Goal: Information Seeking & Learning: Find specific fact

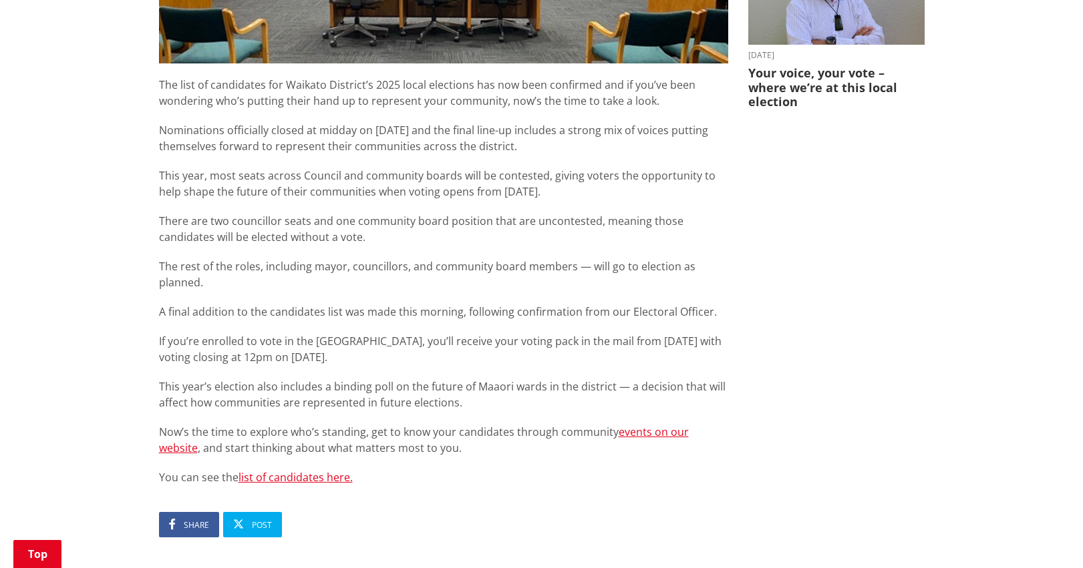
scroll to position [648, 0]
click at [303, 470] on link "list of candidates here." at bounding box center [295, 477] width 114 height 15
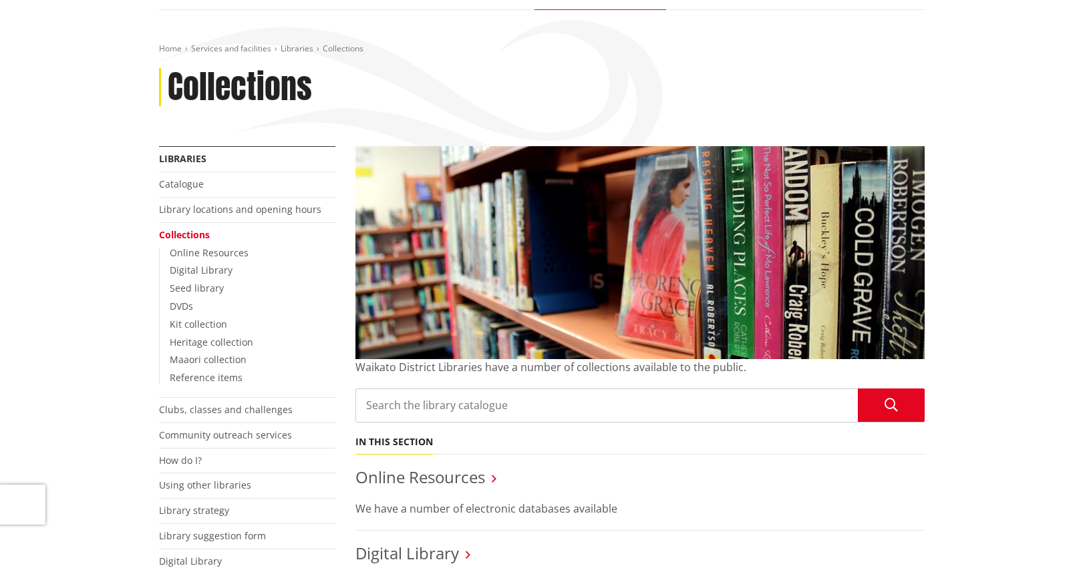
scroll to position [134, 0]
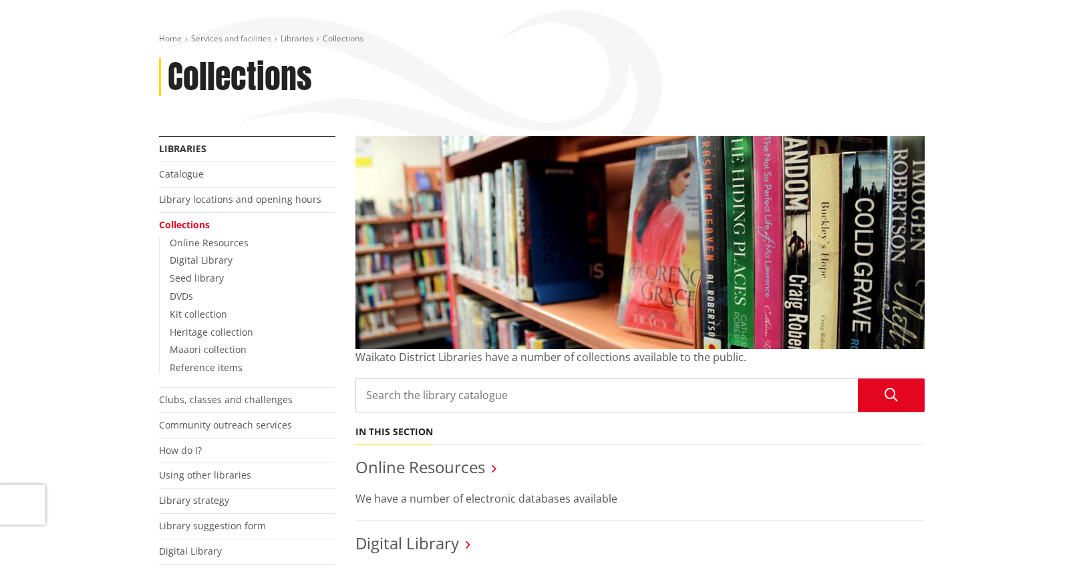
click at [374, 399] on input "Search the library catalogue" at bounding box center [639, 396] width 569 height 34
type input "all that we know"
